Goal: Task Accomplishment & Management: Manage account settings

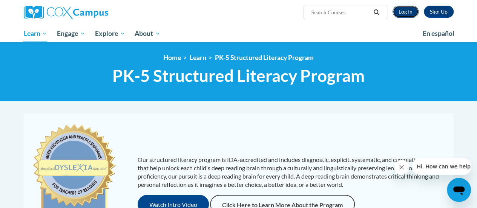
click at [403, 14] on link "Log In" at bounding box center [406, 12] width 26 height 12
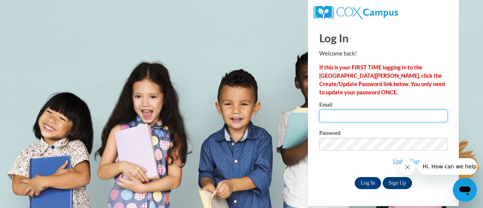
type input "mchristman@sdb.k12.wi.us"
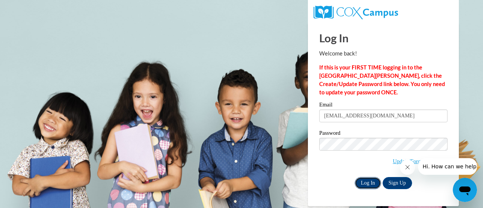
click at [365, 187] on input "Log In" at bounding box center [368, 183] width 26 height 12
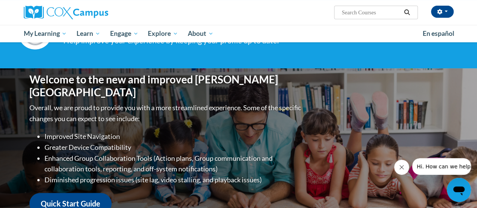
scroll to position [62, 0]
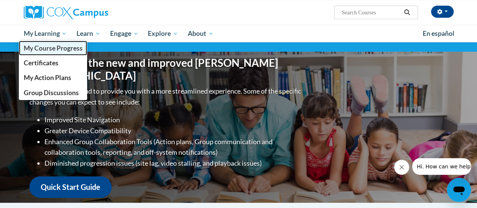
click at [48, 51] on span "My Course Progress" at bounding box center [52, 48] width 59 height 8
